Goal: Obtain resource: Download file/media

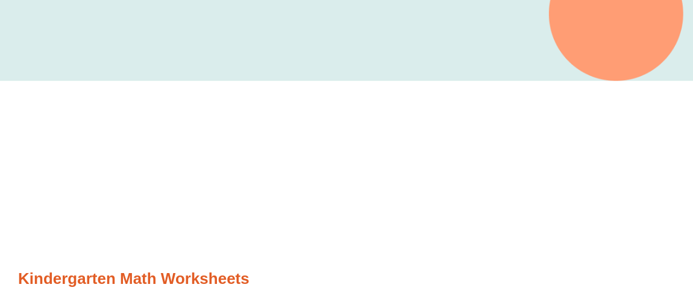
scroll to position [273, 0]
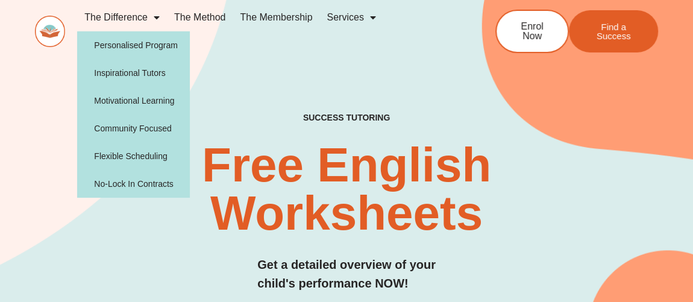
drag, startPoint x: 146, startPoint y: 234, endPoint x: 185, endPoint y: 232, distance: 39.2
click at [146, 234] on h2 "Free English Worksheets​" at bounding box center [345, 189] width 411 height 96
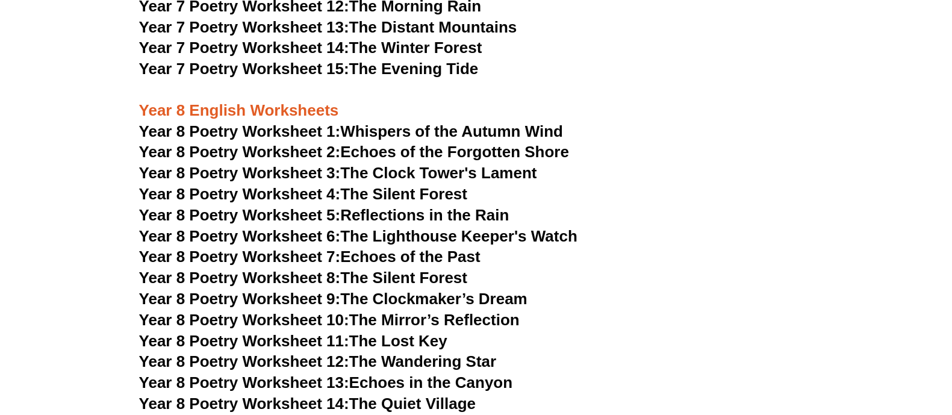
scroll to position [7951, 0]
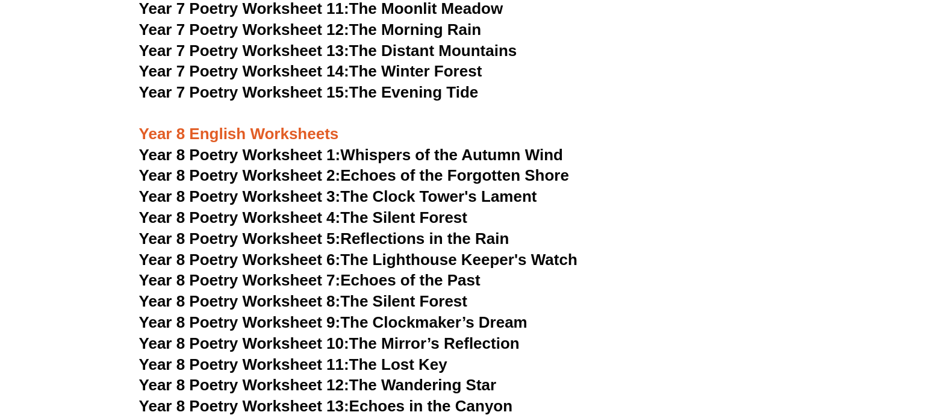
click at [397, 146] on link "Year 8 Poetry Worksheet 1: Whispers of the Autumn Wind" at bounding box center [351, 155] width 424 height 18
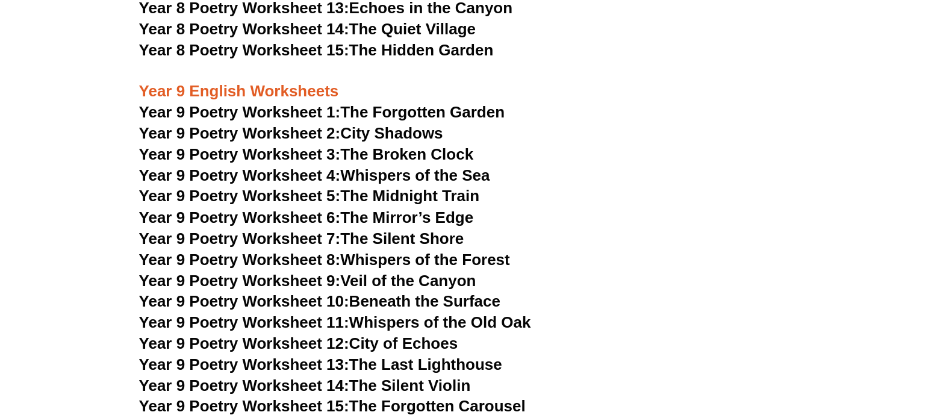
scroll to position [8328, 0]
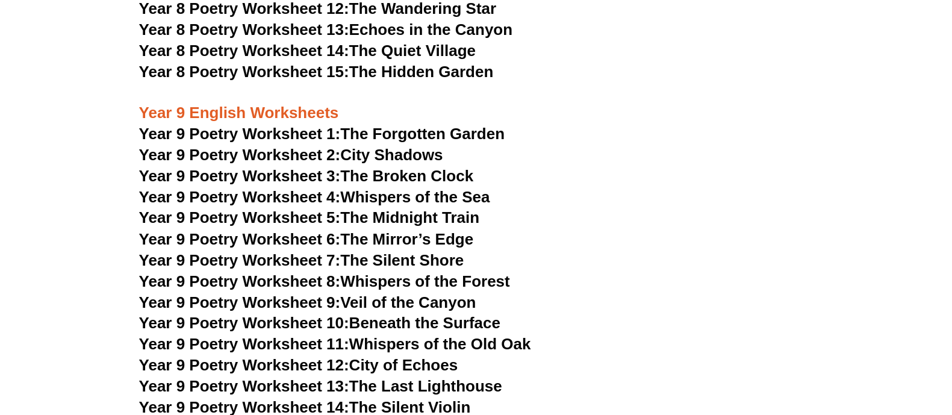
click at [437, 125] on link "Year 9 Poetry Worksheet 1: The Forgotten Garden" at bounding box center [322, 134] width 366 height 18
click at [396, 301] on link "Year 9 Poetry Worksheet 10: Beneath the Surface" at bounding box center [319, 322] width 361 height 18
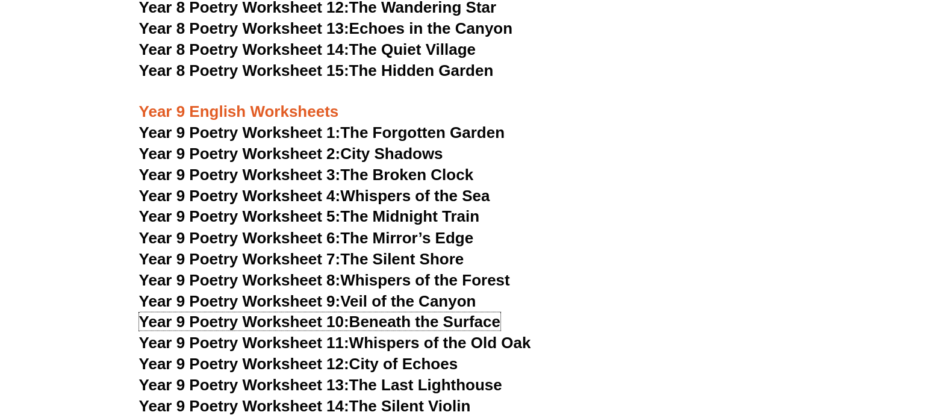
scroll to position [8403, 0]
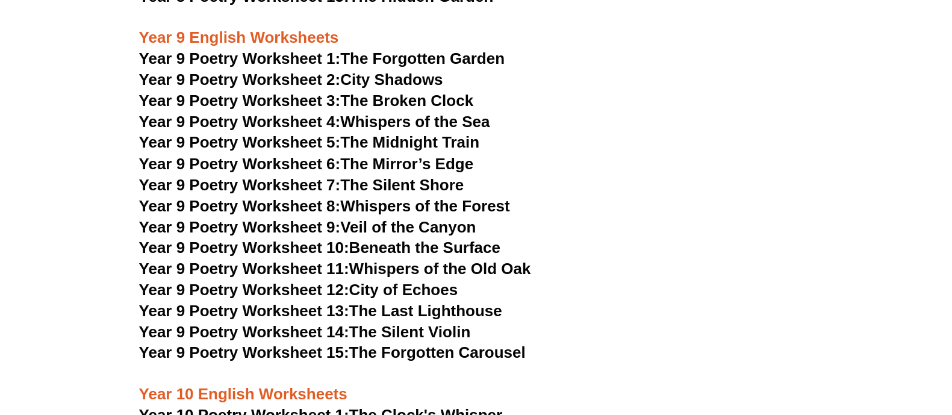
click at [391, 133] on link "Year 9 Poetry Worksheet 5: The Midnight Train" at bounding box center [309, 142] width 341 height 18
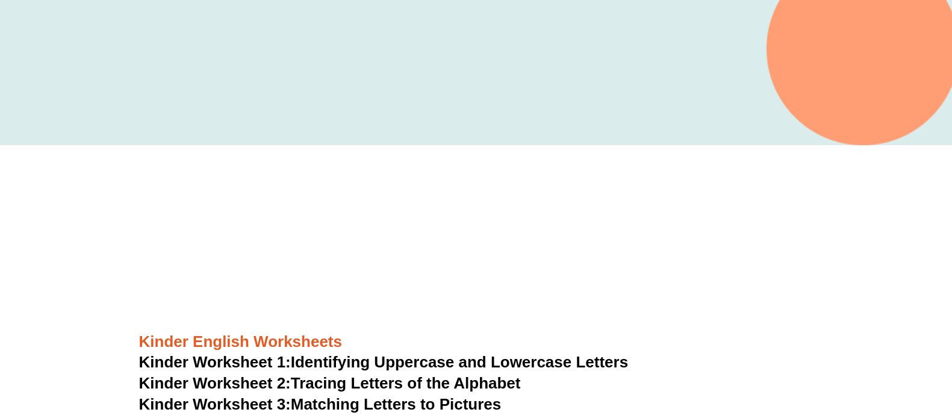
scroll to position [0, 0]
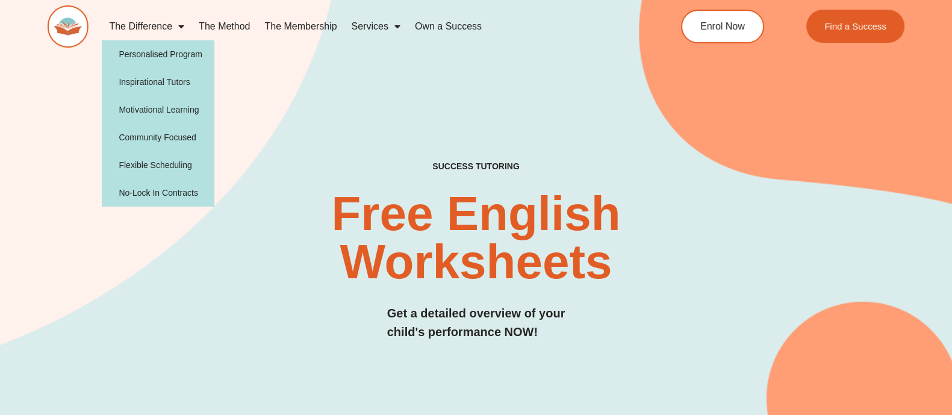
click at [170, 30] on link "The Difference" at bounding box center [147, 27] width 90 height 28
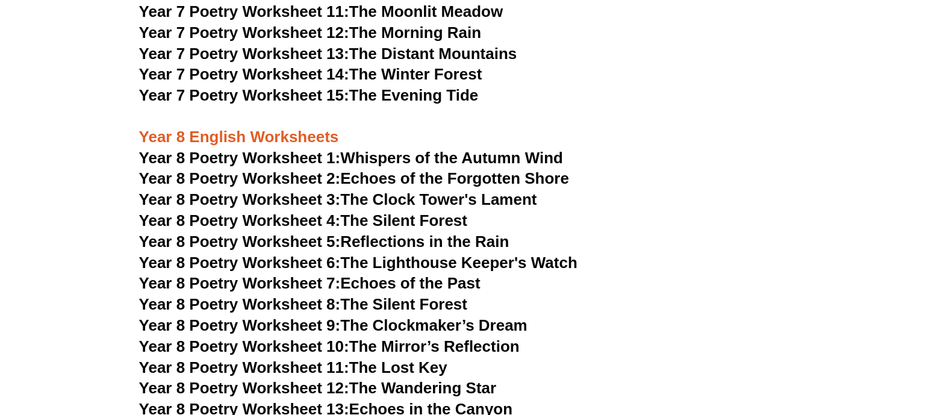
scroll to position [7951, 0]
